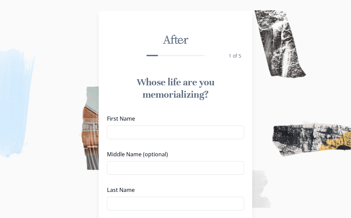
click at [141, 134] on input "First Name" at bounding box center [175, 132] width 137 height 14
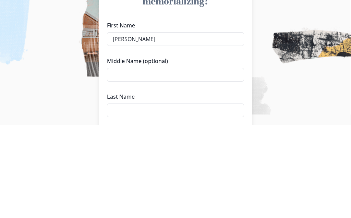
type input "[PERSON_NAME]"
click at [141, 161] on input "Middle Name (optional)" at bounding box center [175, 168] width 137 height 14
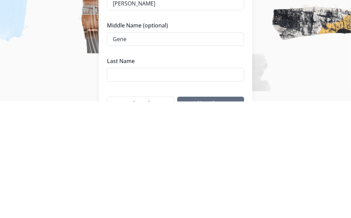
scroll to position [15, 0]
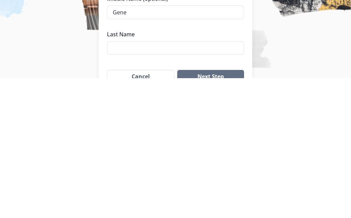
type input "Gene"
click at [142, 181] on input "Last Name" at bounding box center [175, 188] width 137 height 14
type input "V"
type input "[PERSON_NAME]"
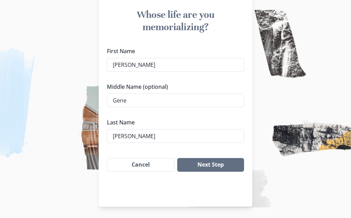
click at [216, 162] on button "Next Step" at bounding box center [210, 165] width 67 height 14
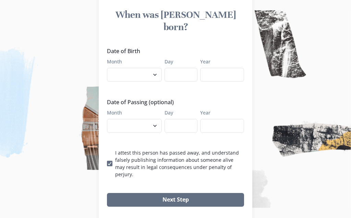
click at [154, 68] on select "January February March April May June July August September October November De…" at bounding box center [134, 75] width 55 height 14
select select "11"
click at [184, 68] on input "Day" at bounding box center [181, 75] width 33 height 14
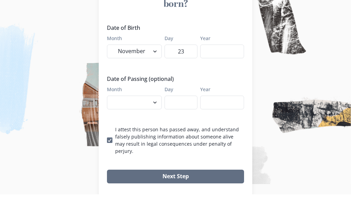
type input "23"
click at [216, 68] on input "Year" at bounding box center [222, 75] width 44 height 14
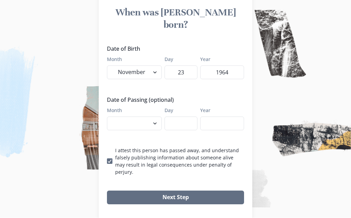
type input "1964"
click at [154, 117] on select "January February March April May June July August September October November De…" at bounding box center [134, 124] width 55 height 14
select select "8"
click at [183, 117] on input "Day" at bounding box center [181, 124] width 33 height 14
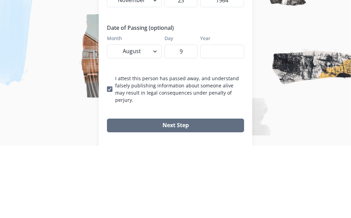
type input "9"
click at [221, 117] on input "Year" at bounding box center [222, 124] width 44 height 14
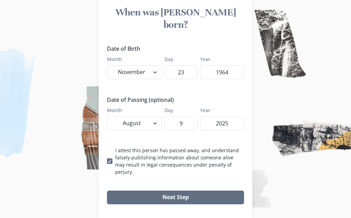
type input "2025"
click at [220, 191] on button "Next Step" at bounding box center [175, 198] width 137 height 14
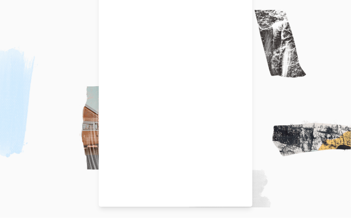
scroll to position [67, 0]
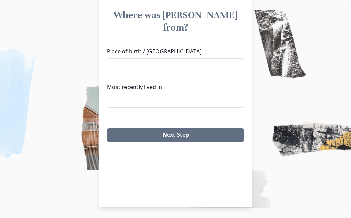
click at [156, 58] on input "Place of birth / [GEOGRAPHIC_DATA]" at bounding box center [175, 65] width 137 height 14
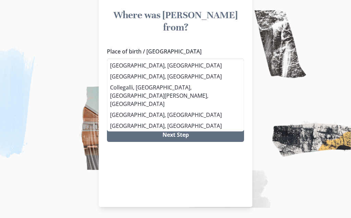
click at [145, 75] on li "[GEOGRAPHIC_DATA], [GEOGRAPHIC_DATA]" at bounding box center [175, 76] width 136 height 11
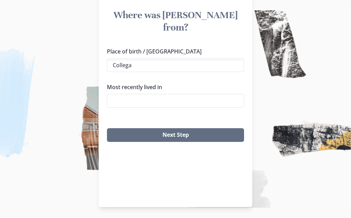
type input "[GEOGRAPHIC_DATA], [GEOGRAPHIC_DATA]"
click at [150, 94] on input "Most recently lived in" at bounding box center [175, 101] width 137 height 14
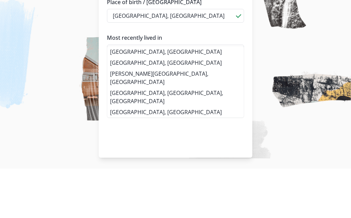
click at [148, 96] on li "[GEOGRAPHIC_DATA], [GEOGRAPHIC_DATA]" at bounding box center [175, 101] width 136 height 11
type input "[GEOGRAPHIC_DATA], [GEOGRAPHIC_DATA]"
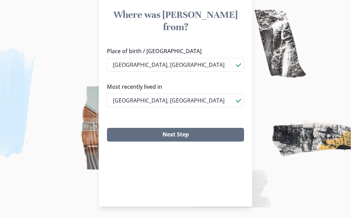
click at [202, 128] on button "Next Step" at bounding box center [175, 135] width 137 height 14
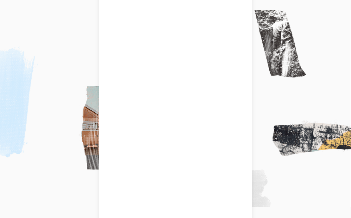
scroll to position [68, 0]
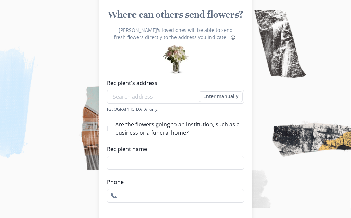
click at [158, 99] on input "Recipient's address" at bounding box center [175, 97] width 137 height 14
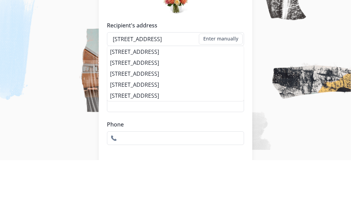
click at [168, 104] on li "[STREET_ADDRESS]" at bounding box center [175, 109] width 136 height 11
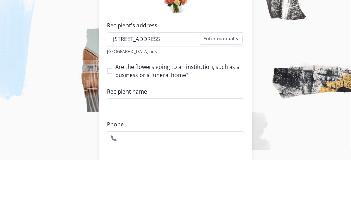
type input "[STREET_ADDRESS]"
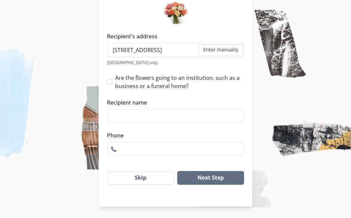
type input "1"
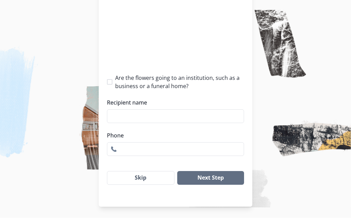
scroll to position [114, 0]
select select "TN"
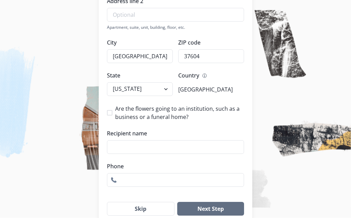
scroll to position [182, 0]
click at [219, 208] on button "Next Step" at bounding box center [210, 209] width 67 height 14
click at [142, 210] on button "Skip" at bounding box center [141, 209] width 68 height 14
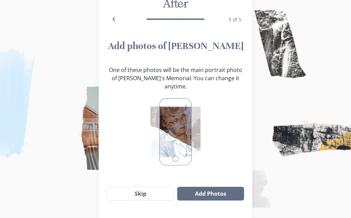
click at [205, 194] on button "Add Photos" at bounding box center [210, 194] width 67 height 14
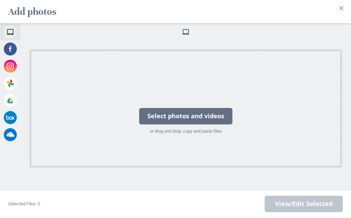
click at [215, 124] on div "Select photos and videos" at bounding box center [185, 116] width 93 height 16
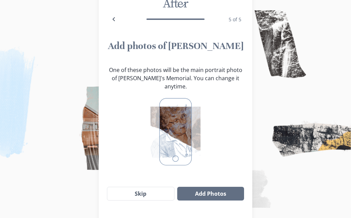
click at [230, 191] on button "Add Photos" at bounding box center [210, 194] width 67 height 14
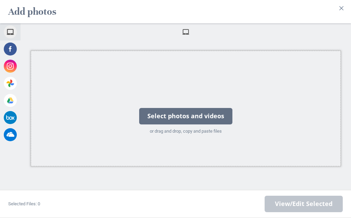
click at [215, 114] on div "Select photos and videos" at bounding box center [185, 116] width 93 height 16
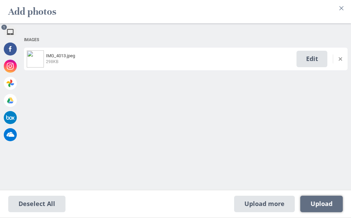
click at [321, 201] on span "Upload 1" at bounding box center [322, 204] width 22 height 8
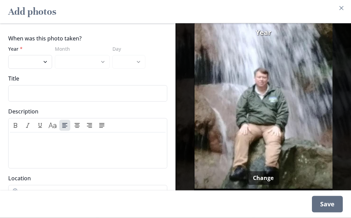
click at [322, 213] on div "Save" at bounding box center [327, 204] width 31 height 16
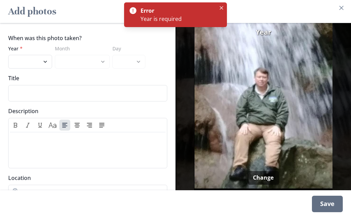
click at [49, 69] on select "2025 2024 2023 2022 2021 2020 2019 2018 2017 2016 2015 2014 2013 2012 2011 2010…" at bounding box center [30, 62] width 44 height 14
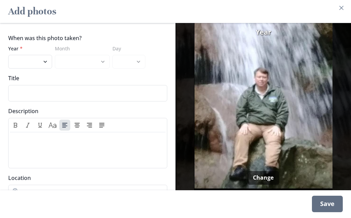
select select "2024"
click at [35, 102] on input "Title" at bounding box center [87, 93] width 159 height 16
click at [101, 69] on select "January February March April May June July August September October November De…" at bounding box center [82, 62] width 55 height 14
select select "6"
click at [141, 69] on select "1 2 3 4 5 6 7 8 9 10 11 12 13 14 15 16 17 18 19 20 21 22 23 24 25 26 27 28 29 30" at bounding box center [128, 62] width 33 height 14
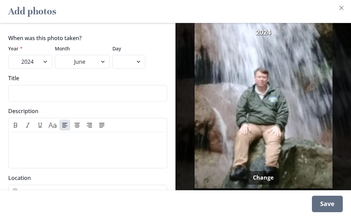
select select "11"
click at [50, 102] on input "Title" at bounding box center [87, 93] width 159 height 16
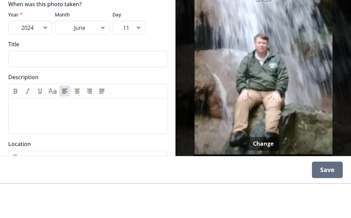
click at [47, 55] on select "2025 2024 2023 2022 2021 2020 2019 2018 2017 2016 2015 2014 2013 2012 2011 2010…" at bounding box center [30, 62] width 44 height 14
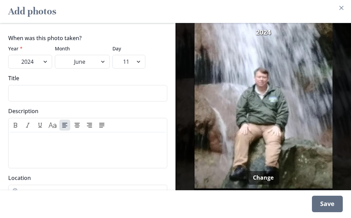
select select "2023"
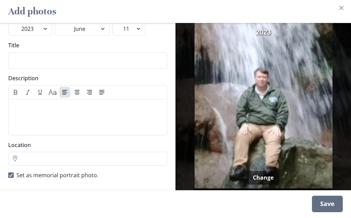
scroll to position [37, 0]
click at [50, 166] on input "Location" at bounding box center [87, 159] width 159 height 14
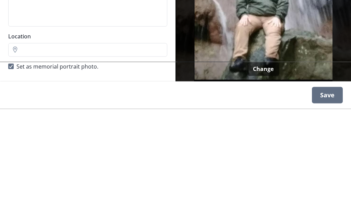
scroll to position [36, 0]
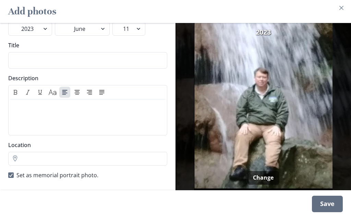
click at [329, 213] on div "Save" at bounding box center [327, 204] width 31 height 16
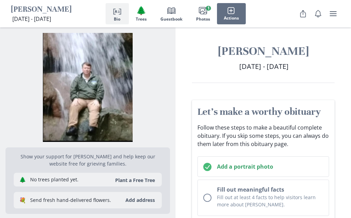
click at [150, 196] on button "Add address" at bounding box center [140, 200] width 38 height 11
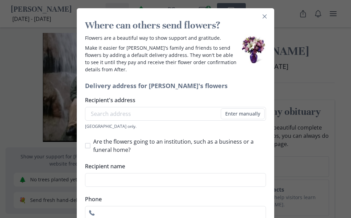
click at [265, 15] on icon "Close" at bounding box center [265, 16] width 4 height 4
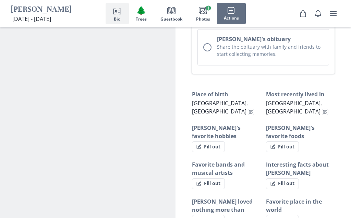
scroll to position [461, 0]
click at [287, 141] on button "Fill out" at bounding box center [282, 146] width 33 height 11
select select "[PERSON_NAME]'s favorite foods"
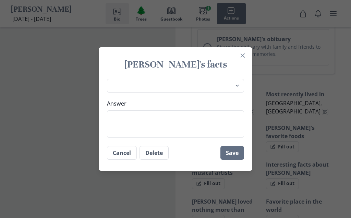
click at [134, 135] on textarea "Answer" at bounding box center [175, 123] width 137 height 27
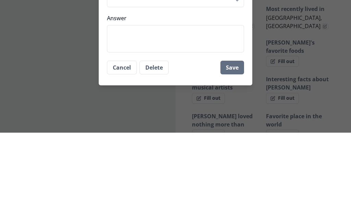
type textarea "B"
type textarea "x"
type textarea "Ba"
type textarea "x"
type textarea "Bar"
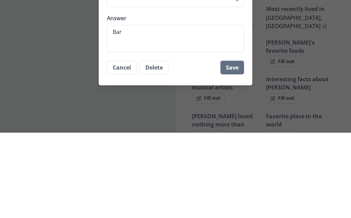
type textarea "x"
type textarea "[PERSON_NAME]"
type textarea "x"
type textarea "Barbe"
type textarea "x"
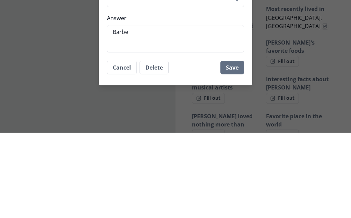
type textarea "Barbec"
type textarea "x"
type textarea "Barbecu"
type textarea "x"
type textarea "Barbecue"
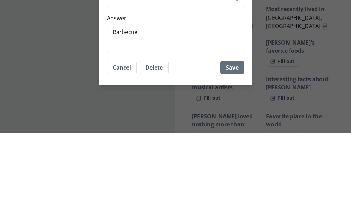
type textarea "x"
type textarea "Barbecue"
type textarea "x"
type textarea "Barbecue M"
type textarea "x"
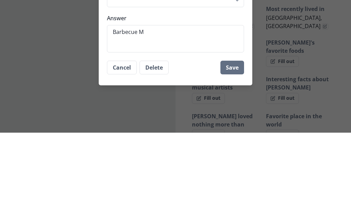
type textarea "Barbecue Me"
type textarea "x"
type textarea "Barbecue Mex"
type textarea "x"
type textarea "Barbecue Mexi"
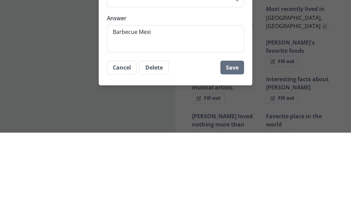
type textarea "x"
type textarea "Barbecue Mexic"
type textarea "x"
type textarea "Barbecue Mexica"
type textarea "x"
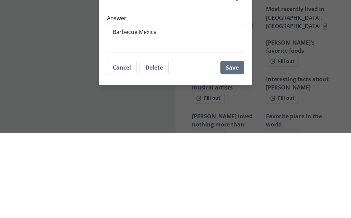
type textarea "Barbecue Mexican"
type textarea "x"
type textarea "Barbecue Mexican"
type textarea "x"
type textarea "Barbecue Mexican a"
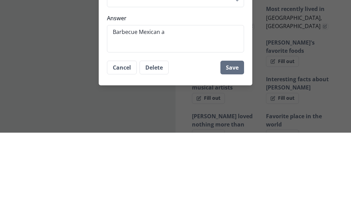
type textarea "x"
type textarea "Barbecue Mexican an"
type textarea "x"
type textarea "Barbecue Mexican and"
type textarea "x"
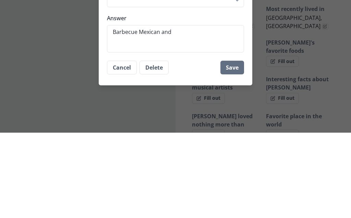
type textarea "Barbecue Mexican and"
type textarea "x"
type textarea "Barbecue Mexican and I"
type textarea "x"
type textarea "Barbecue Mexican and It"
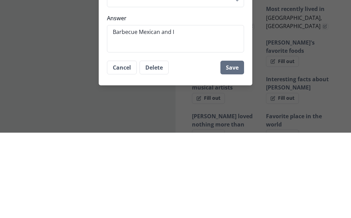
type textarea "x"
type textarea "Barbecue Mexican and Ita"
type textarea "x"
type textarea "Barbecue Mexican and Ital"
type textarea "x"
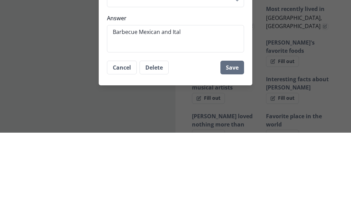
type textarea "Barbecue Mexican and [GEOGRAPHIC_DATA]"
type textarea "x"
type textarea "Barbecue Mexican and [GEOGRAPHIC_DATA]"
type textarea "x"
type textarea "Barbecue Mexican and Italian"
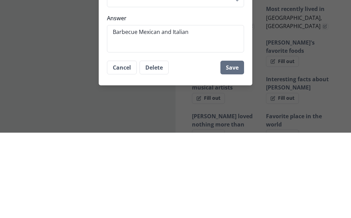
type textarea "x"
type textarea "Barbecue Mexican and Italian"
type textarea "x"
click at [171, 110] on textarea "Barbecue Mexican and Italian" at bounding box center [175, 123] width 137 height 27
type textarea "Barbecue Mexican andItalian"
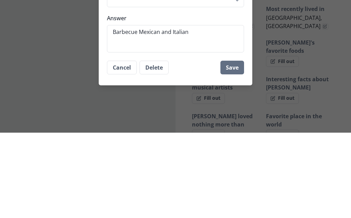
type textarea "x"
type textarea "Barbecue Mexican anItalian"
type textarea "x"
type textarea "Barbecue Mexican aItalian"
type textarea "x"
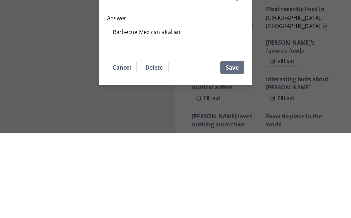
type textarea "Barbecue Mexican Italian"
type textarea "x"
type textarea "Barbecue MexicanItalian"
type textarea "x"
type textarea "Barbecue Mexican Italian"
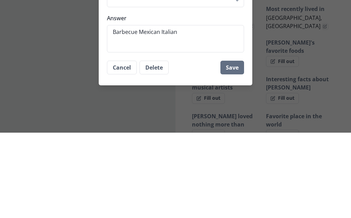
type textarea "x"
click at [191, 110] on textarea "Barbecue Mexican Italian" at bounding box center [175, 123] width 137 height 27
type textarea "Barbecue Mexican Italian a"
type textarea "x"
type textarea "Barbecue Mexican Italian an"
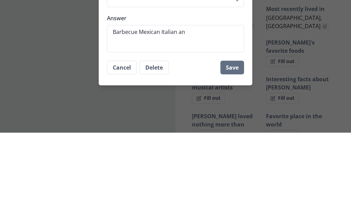
type textarea "x"
type textarea "Barbecue Mexican Italian and"
type textarea "x"
type textarea "Barbecue Mexican Italian and"
type textarea "x"
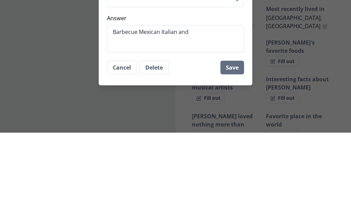
type textarea "Barbecue Mexican Italian and C"
type textarea "x"
type textarea "Barbecue Mexican Italian and Ch"
type textarea "x"
type textarea "Barbecue Mexican Italian and Chi"
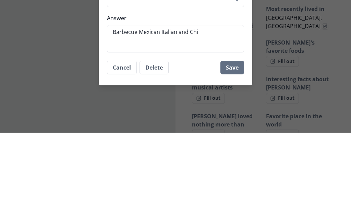
type textarea "x"
type textarea "Barbecue Mexican Italian and Chin"
type textarea "x"
type textarea "Barbecue Mexican Italian and [GEOGRAPHIC_DATA]"
type textarea "x"
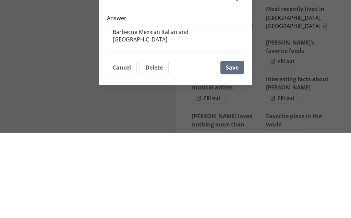
type textarea "Barbecue Mexican Italian and Chines"
type textarea "x"
type textarea "Barbecue Mexican Italian and Chinese"
type textarea "x"
type textarea "Barbecue Mexican Italian and Chinese"
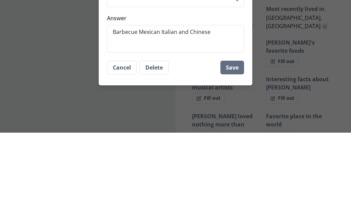
type textarea "x"
type textarea "Barbecue Mexican Italian and Chinese f"
type textarea "x"
type textarea "Barbecue Mexican Italian and Chinese fo"
type textarea "x"
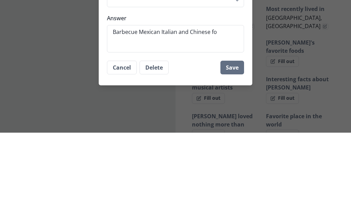
type textarea "Barbecue Mexican Italian and Chinese foo"
type textarea "x"
type textarea "Barbecue Mexican Italian and Chinese food"
type textarea "x"
type textarea "Barbecue Mexican Italian and Chinese food"
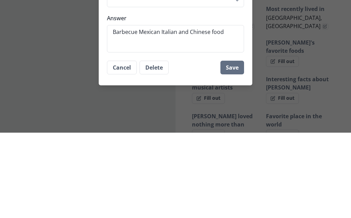
click at [235, 146] on button "Save" at bounding box center [232, 153] width 24 height 14
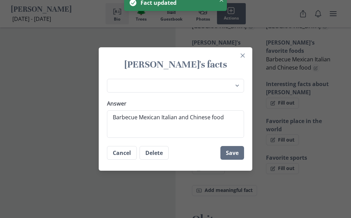
type textarea "x"
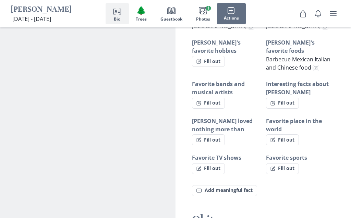
click at [206, 134] on button "Fill out" at bounding box center [208, 139] width 33 height 11
select select "[PERSON_NAME] loved nothing more than"
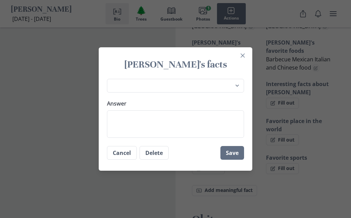
click at [144, 137] on textarea "Answer" at bounding box center [175, 123] width 137 height 27
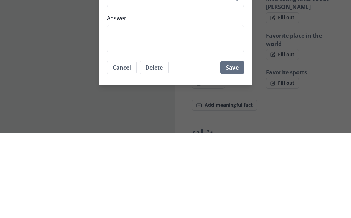
type textarea "x"
type textarea "Q"
type textarea "x"
type textarea "Ex"
type textarea "x"
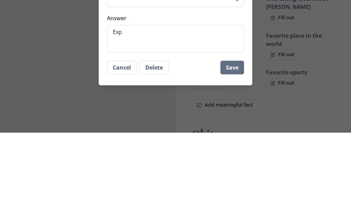
type textarea "Expl"
type textarea "x"
type textarea "Explo"
type textarea "x"
type textarea "Exp"
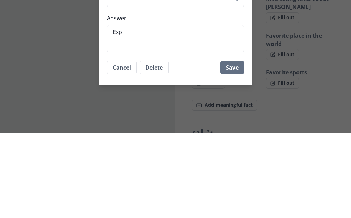
type textarea "x"
type textarea "E"
type textarea "x"
type textarea "Tr"
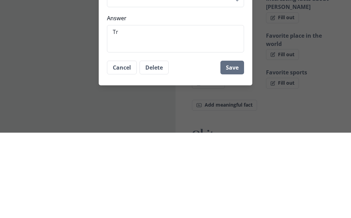
type textarea "x"
type textarea "Tra"
type textarea "x"
type textarea "Trav"
type textarea "x"
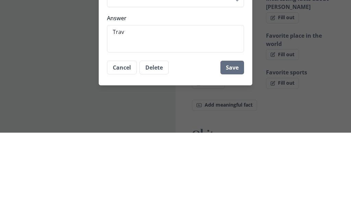
type textarea "Trave"
type textarea "x"
type textarea "Travek"
type textarea "x"
type textarea "Travekin"
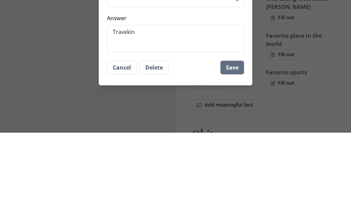
type textarea "x"
type textarea "Traveking"
type textarea "x"
type textarea "Traveling"
type textarea "x"
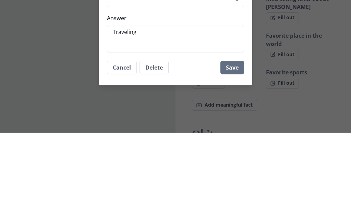
type textarea "Traveling a"
type textarea "x"
type textarea "Traveling an"
type textarea "x"
type textarea "Traveling and"
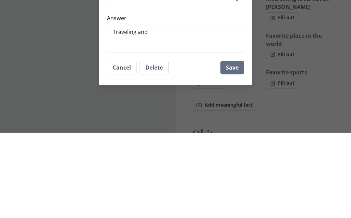
type textarea "x"
type textarea "Traveling and"
type textarea "x"
type textarea "Traveling and e"
type textarea "x"
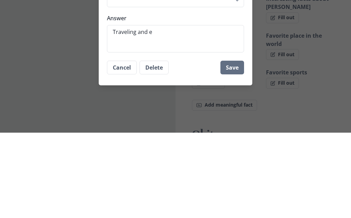
type textarea "Traveling and ex"
type textarea "x"
type textarea "Traveling and exp"
type textarea "x"
type textarea "Traveling and expl"
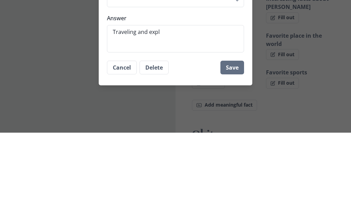
type textarea "x"
type textarea "Traveling and explo"
type textarea "x"
type textarea "Traveling and explor"
type textarea "x"
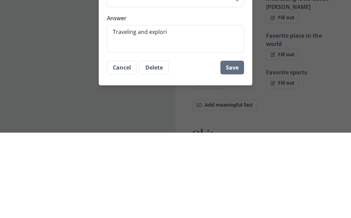
type textarea "Traveling and explorin"
type textarea "x"
type textarea "Traveling and exploring"
type textarea "x"
type textarea "Traveling and exploring n"
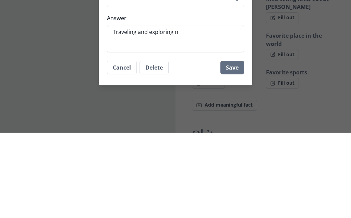
type textarea "x"
type textarea "Traveling and exploring na"
type textarea "x"
type textarea "Traveling and exploring nat"
type textarea "x"
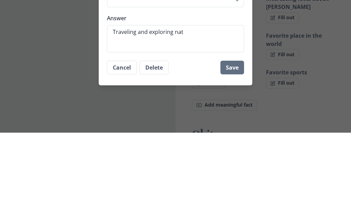
type textarea "Traveling and exploring natu"
type textarea "x"
type textarea "Traveling and exploring natur"
type textarea "x"
type textarea "Traveling and exploring nature"
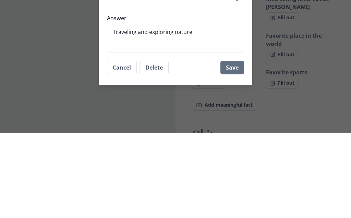
type textarea "x"
type textarea "Traveling and exploring nature a"
type textarea "x"
type textarea "Traveling and exploring nature an"
type textarea "x"
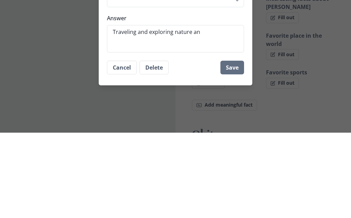
type textarea "Traveling and exploring nature and"
click at [235, 146] on button "Save" at bounding box center [232, 153] width 24 height 14
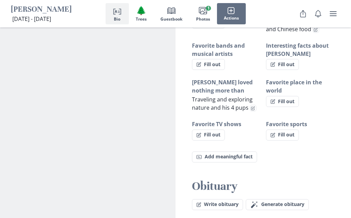
scroll to position [569, 0]
click at [212, 130] on button "Fill out" at bounding box center [208, 135] width 33 height 11
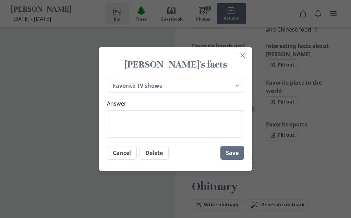
click at [145, 125] on textarea "Answer" at bounding box center [175, 123] width 137 height 27
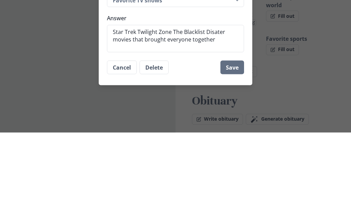
click at [215, 110] on textarea "Star Trek Twilight Zone The Blacklist Disater movies that brought everyone toge…" at bounding box center [175, 123] width 137 height 27
click at [237, 146] on button "Save" at bounding box center [232, 153] width 24 height 14
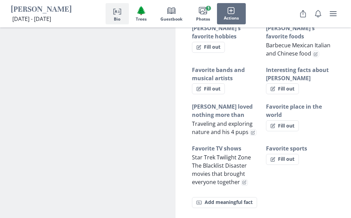
scroll to position [544, 0]
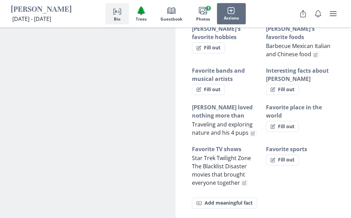
click at [282, 155] on button "Fill out" at bounding box center [282, 160] width 33 height 11
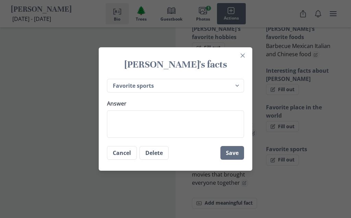
click at [143, 117] on textarea "Answer" at bounding box center [175, 123] width 137 height 27
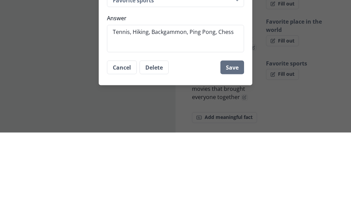
scroll to position [630, 0]
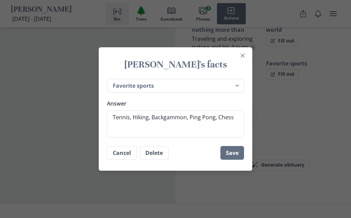
click at [233, 148] on button "Save" at bounding box center [232, 153] width 24 height 14
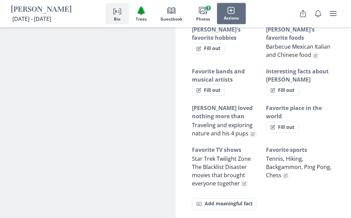
scroll to position [543, 0]
click at [277, 122] on button "Fill out" at bounding box center [282, 127] width 33 height 11
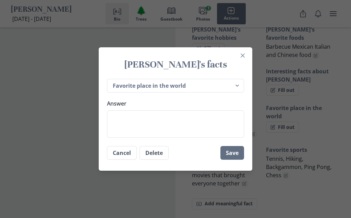
click at [141, 122] on textarea "Answer" at bounding box center [175, 123] width 137 height 27
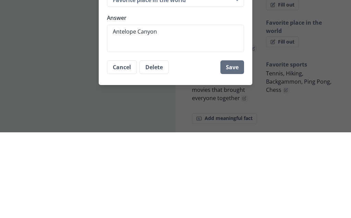
scroll to position [629, 0]
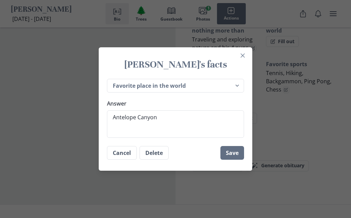
click at [164, 117] on textarea "Antelope Canyon" at bounding box center [175, 123] width 137 height 27
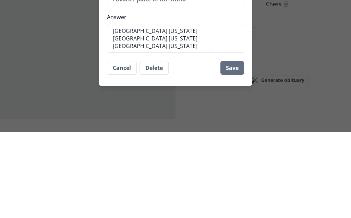
click at [235, 147] on button "Save" at bounding box center [232, 154] width 24 height 14
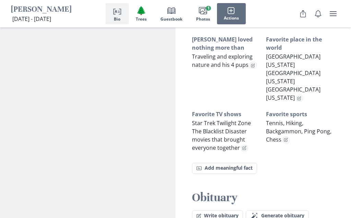
scroll to position [612, 0]
click at [293, 213] on span "Generate obituary" at bounding box center [282, 216] width 43 height 6
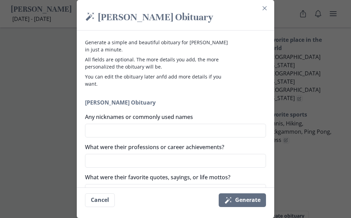
click at [141, 133] on textarea "Any nicknames or commonly used names" at bounding box center [175, 131] width 181 height 14
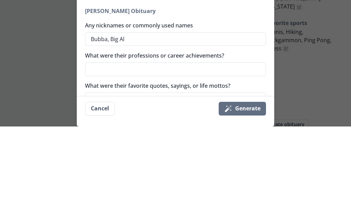
scroll to position [703, 0]
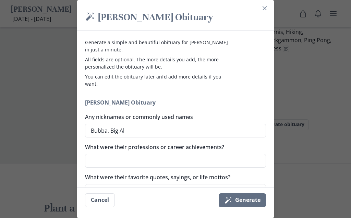
click at [147, 158] on textarea "What were their professions or career achievements?" at bounding box center [175, 161] width 181 height 14
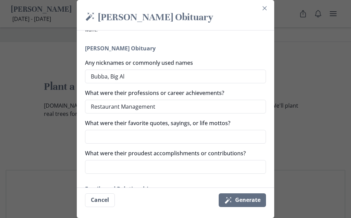
scroll to position [55, 0]
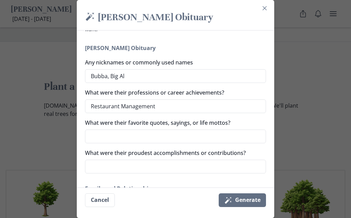
click at [139, 134] on textarea "What were their favorite quotes, sayings, or life mottos?" at bounding box center [175, 137] width 181 height 14
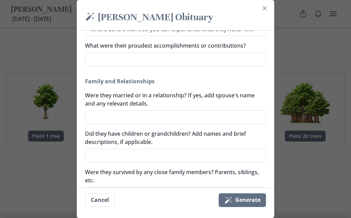
scroll to position [172, 0]
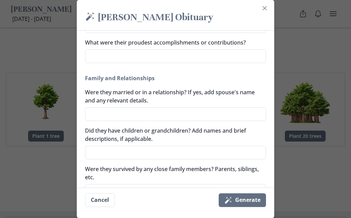
click at [129, 113] on textarea "Were they married or in a relationship? If yes, add spouse's name and any relev…" at bounding box center [175, 114] width 181 height 14
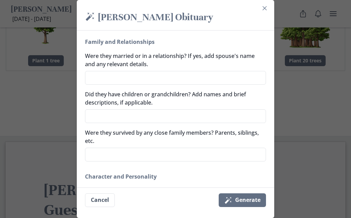
scroll to position [226, 0]
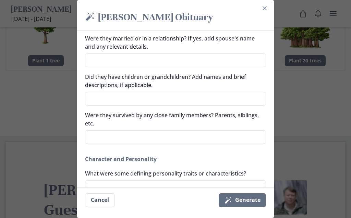
click at [106, 133] on textarea "Were they survived by any close family members? Parents, siblings, etc." at bounding box center [175, 137] width 181 height 14
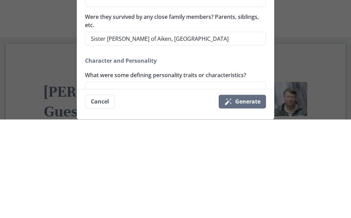
scroll to position [1096, 0]
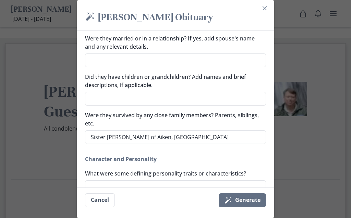
click at [200, 136] on textarea "Sister [PERSON_NAME] of Aiken, [GEOGRAPHIC_DATA]" at bounding box center [175, 137] width 181 height 14
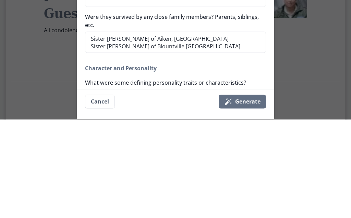
click at [184, 130] on textarea "Sister [PERSON_NAME] of Aiken, [GEOGRAPHIC_DATA] Sister [PERSON_NAME] of Blount…" at bounding box center [175, 140] width 181 height 21
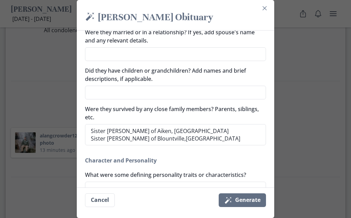
scroll to position [217, 0]
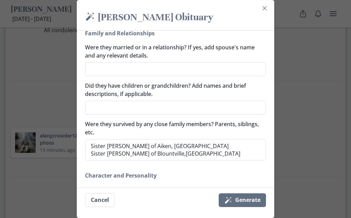
click at [108, 105] on textarea "Did they have children or grandchildren? Add names and brief descriptions, if a…" at bounding box center [175, 108] width 181 height 14
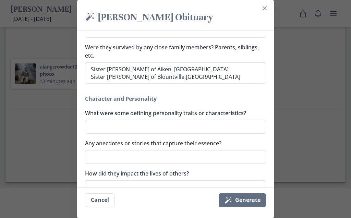
scroll to position [296, 0]
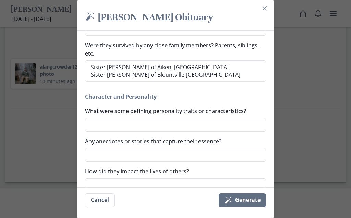
click at [109, 123] on textarea "What were some defining personality traits or characteristics?" at bounding box center [175, 125] width 181 height 14
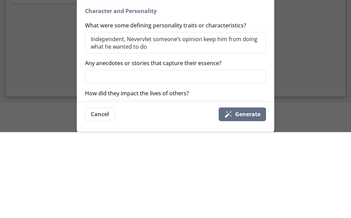
click at [147, 118] on textarea "Independent, Nevervlet someone’s opinion keep him from doing what he wanted to …" at bounding box center [175, 128] width 181 height 21
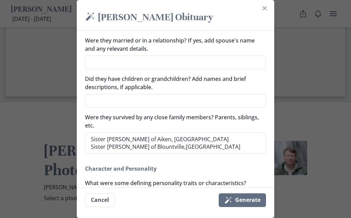
scroll to position [224, 0]
click at [254, 197] on button "Magic wand Generate" at bounding box center [242, 200] width 47 height 14
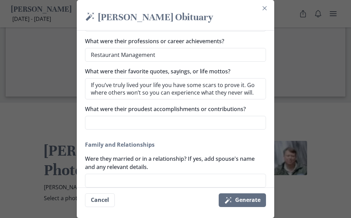
scroll to position [115, 0]
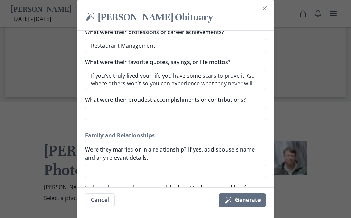
click at [250, 196] on button "Magic wand Generate" at bounding box center [242, 200] width 47 height 14
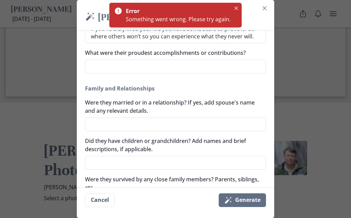
scroll to position [162, 0]
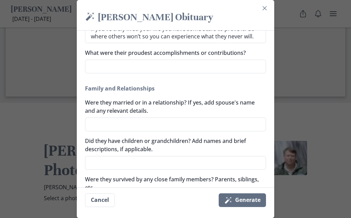
click at [132, 123] on textarea "Were they married or in a relationship? If yes, add spouse's name and any relev…" at bounding box center [175, 125] width 181 height 14
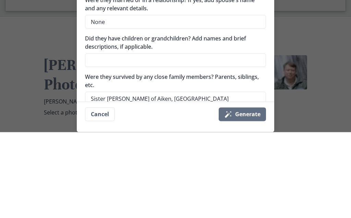
scroll to position [180, 0]
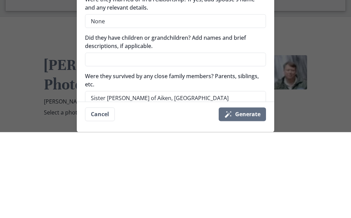
click at [124, 138] on textarea "Did they have children or grandchildren? Add names and brief descriptions, if a…" at bounding box center [175, 145] width 181 height 14
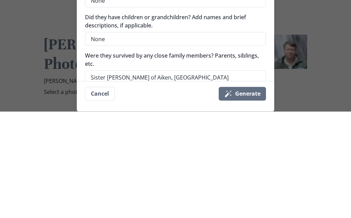
scroll to position [1455, 0]
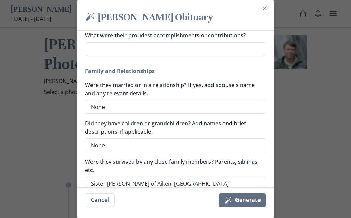
click at [124, 49] on textarea "What were their proudest accomplishments or contributions?" at bounding box center [175, 49] width 181 height 14
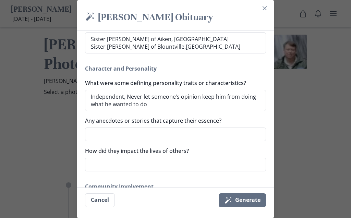
scroll to position [329, 0]
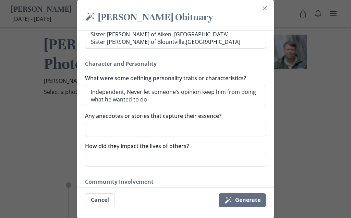
click at [140, 159] on textarea "How did they impact the lives of others?" at bounding box center [175, 160] width 181 height 14
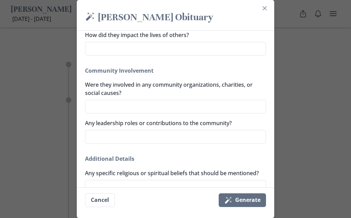
scroll to position [440, 0]
click at [249, 196] on button "Magic wand Generate" at bounding box center [242, 200] width 47 height 14
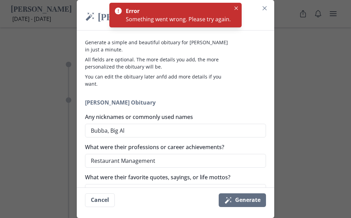
scroll to position [0, 0]
click at [307, 92] on div "Magic [PERSON_NAME] [PERSON_NAME] Obituary Generate a simple and beautiful obit…" at bounding box center [175, 109] width 351 height 218
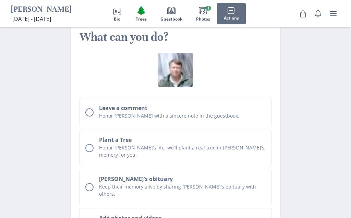
scroll to position [1936, 0]
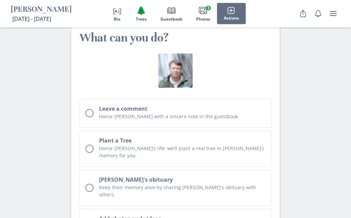
click at [87, 184] on div "Unchecked circle" at bounding box center [89, 188] width 8 height 8
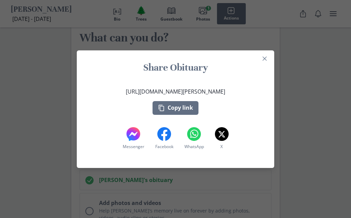
click at [190, 104] on button "Copy link" at bounding box center [176, 108] width 46 height 14
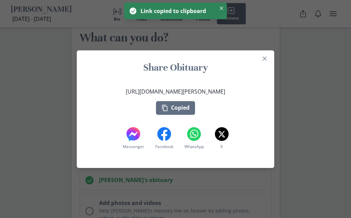
click at [305, 106] on div "Share Obituary [URL][DOMAIN_NAME][PERSON_NAME] Copied Messenger Messenger Faceb…" at bounding box center [175, 109] width 351 height 218
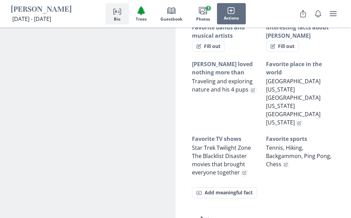
scroll to position [594, 0]
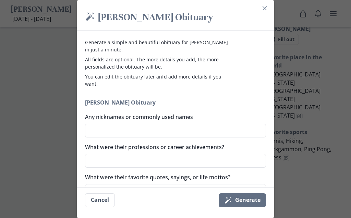
click at [137, 131] on textarea "Any nicknames or commonly used names" at bounding box center [175, 131] width 181 height 14
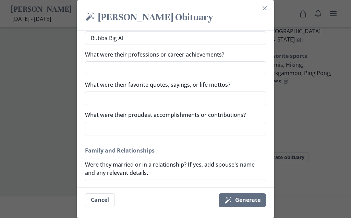
scroll to position [93, 0]
click at [257, 207] on button "Magic wand Generate" at bounding box center [242, 200] width 47 height 14
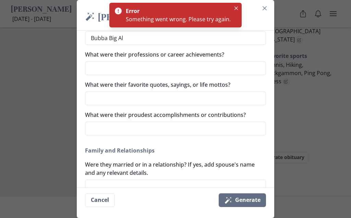
click at [261, 5] on button "Close" at bounding box center [264, 8] width 11 height 11
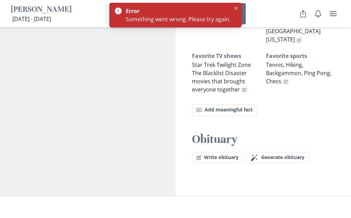
click at [235, 10] on icon "Close" at bounding box center [235, 8] width 3 height 3
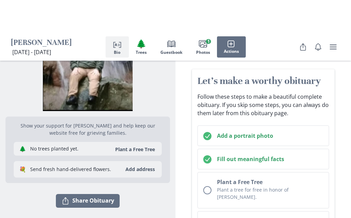
scroll to position [0, 0]
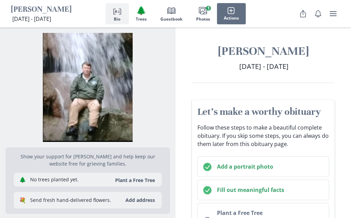
click at [114, 14] on polyline "button" at bounding box center [114, 11] width 2 height 5
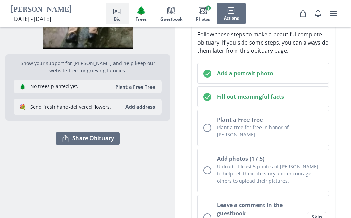
click at [298, 201] on h2 "Leave a comment in the guestbook" at bounding box center [262, 209] width 90 height 16
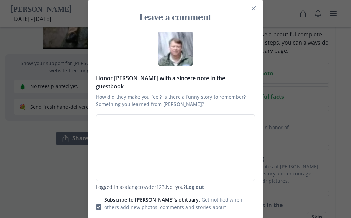
click at [253, 10] on icon "Close" at bounding box center [254, 8] width 4 height 4
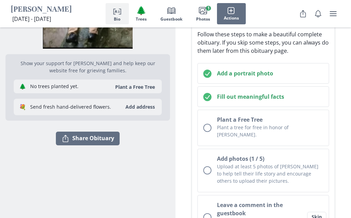
click at [210, 166] on div "Unchecked circle" at bounding box center [207, 170] width 8 height 8
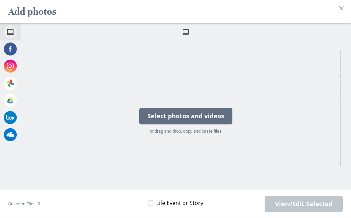
click at [345, 10] on button "Close" at bounding box center [341, 8] width 11 height 11
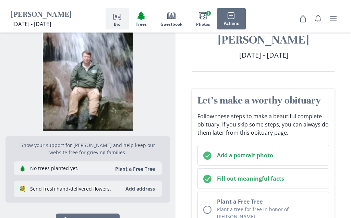
scroll to position [0, 0]
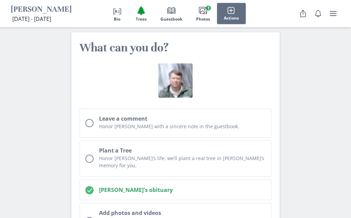
click at [139, 186] on h2 "[PERSON_NAME]'s obituary" at bounding box center [182, 190] width 167 height 8
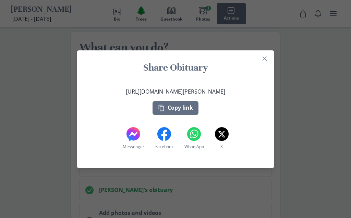
click at [189, 109] on button "Copy link" at bounding box center [176, 108] width 46 height 14
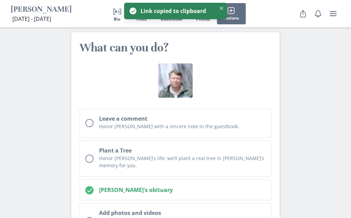
scroll to position [1925, 0]
